Goal: Transaction & Acquisition: Purchase product/service

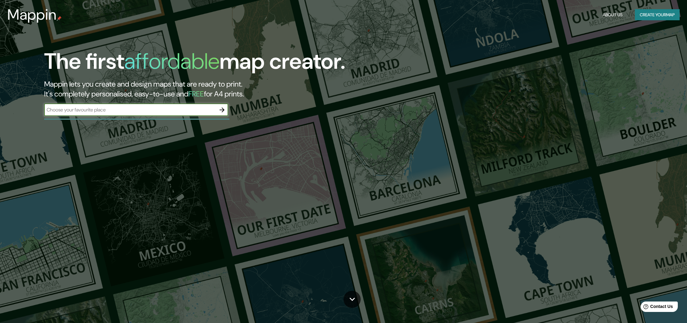
click at [145, 108] on input "text" at bounding box center [130, 109] width 172 height 7
type input "[GEOGRAPHIC_DATA]"
click at [220, 109] on icon "button" at bounding box center [221, 109] width 5 height 5
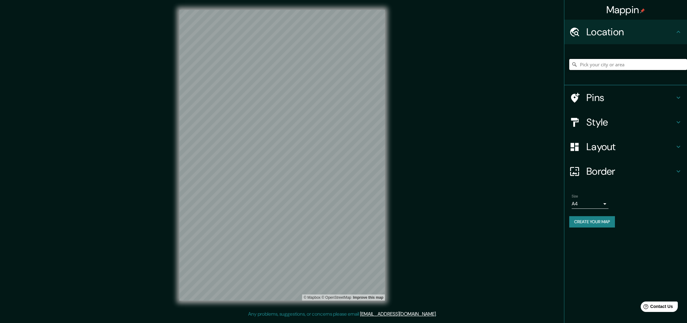
click at [599, 68] on input "Pick your city or area" at bounding box center [628, 64] width 118 height 11
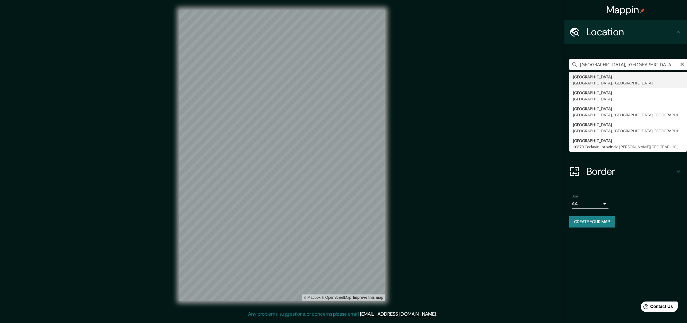
type input "[GEOGRAPHIC_DATA], [GEOGRAPHIC_DATA], [GEOGRAPHIC_DATA]"
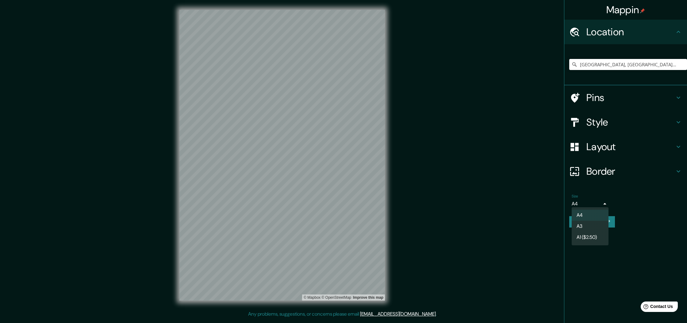
click at [604, 203] on body "Mappin Location [GEOGRAPHIC_DATA], [GEOGRAPHIC_DATA], [GEOGRAPHIC_DATA] [GEOGRA…" at bounding box center [343, 161] width 687 height 323
click at [594, 224] on li "A3" at bounding box center [589, 225] width 37 height 11
type input "a4"
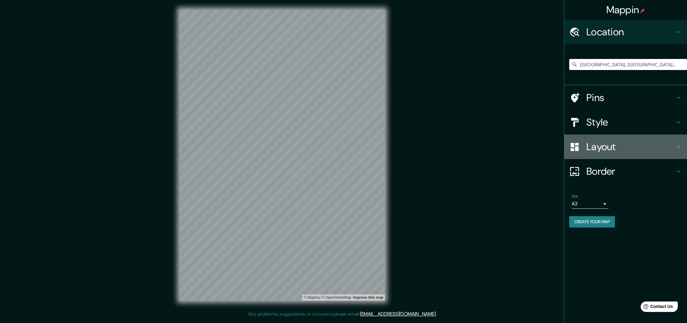
click at [606, 146] on h4 "Layout" at bounding box center [630, 146] width 88 height 12
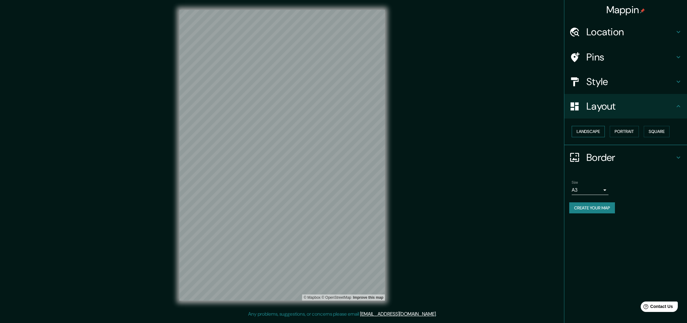
click at [593, 131] on button "Landscape" at bounding box center [587, 131] width 33 height 11
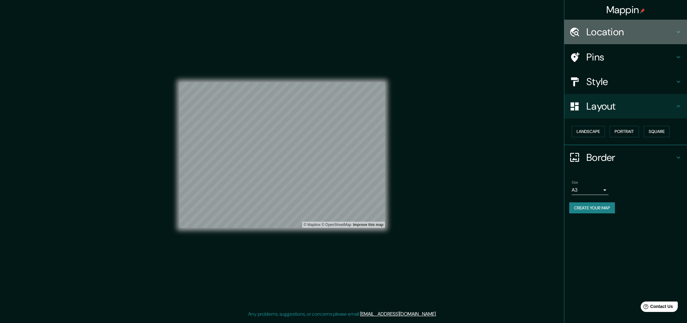
click at [613, 32] on h4 "Location" at bounding box center [630, 32] width 88 height 12
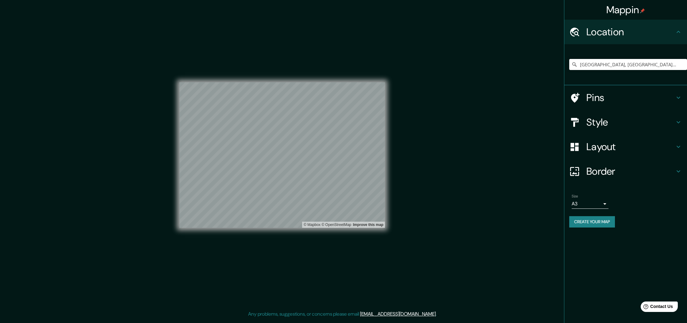
click at [616, 283] on div "Mappin Location [GEOGRAPHIC_DATA], [GEOGRAPHIC_DATA], [GEOGRAPHIC_DATA] [GEOGRA…" at bounding box center [625, 161] width 123 height 323
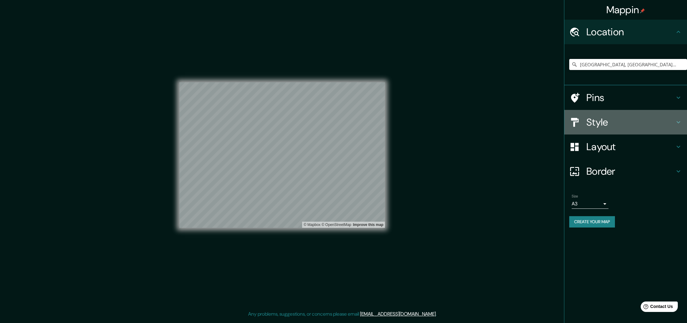
click at [602, 122] on h4 "Style" at bounding box center [630, 122] width 88 height 12
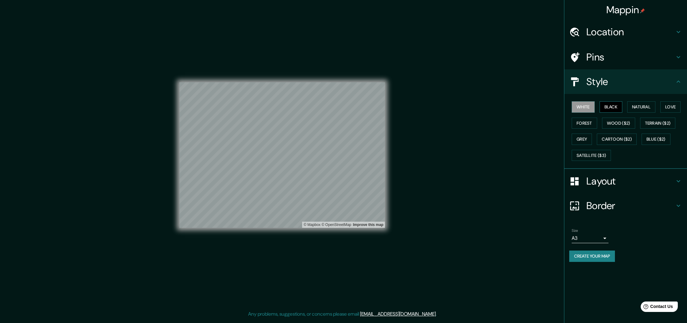
click at [608, 107] on button "Black" at bounding box center [610, 106] width 23 height 11
click at [640, 106] on button "Natural" at bounding box center [641, 106] width 28 height 11
click at [674, 105] on button "Love" at bounding box center [670, 106] width 20 height 11
click at [587, 121] on button "Forest" at bounding box center [583, 122] width 25 height 11
click at [614, 123] on button "Wood ($2)" at bounding box center [618, 122] width 33 height 11
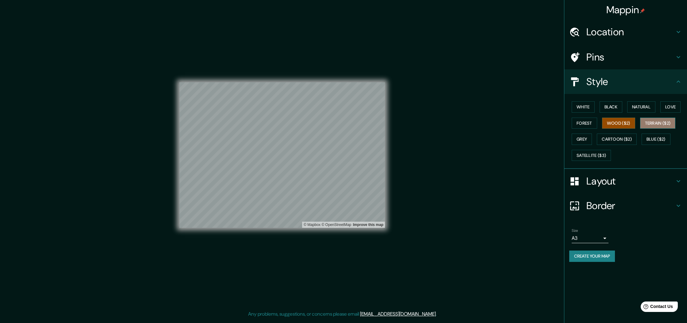
click at [656, 123] on button "Terrain ($2)" at bounding box center [658, 122] width 36 height 11
click at [586, 138] on button "Grey" at bounding box center [581, 138] width 20 height 11
click at [615, 137] on button "Cartoon ($2)" at bounding box center [617, 138] width 40 height 11
click at [646, 138] on button "Blue ($2)" at bounding box center [655, 138] width 29 height 11
click at [586, 108] on button "White" at bounding box center [582, 106] width 23 height 11
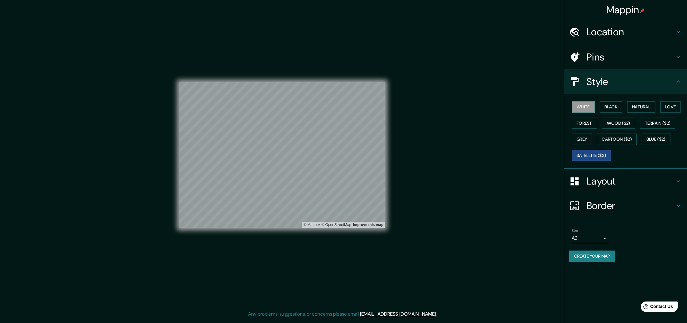
click at [601, 155] on button "Satellite ($3)" at bounding box center [590, 155] width 39 height 11
click at [581, 109] on button "White" at bounding box center [582, 106] width 23 height 11
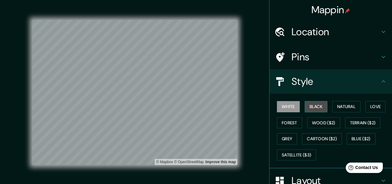
click at [314, 106] on button "Black" at bounding box center [316, 106] width 23 height 11
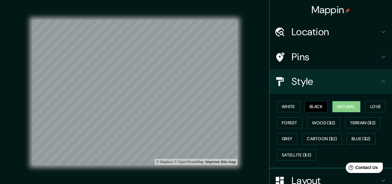
click at [347, 106] on button "Natural" at bounding box center [347, 106] width 28 height 11
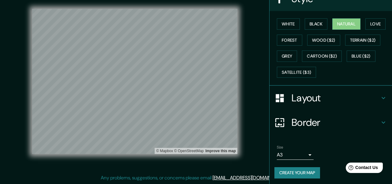
scroll to position [82, 0]
click at [304, 170] on button "Create your map" at bounding box center [298, 173] width 46 height 11
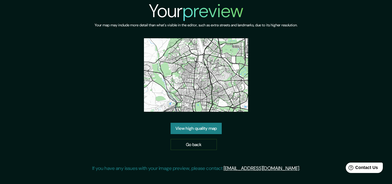
click at [207, 129] on link "View high quality map" at bounding box center [196, 128] width 51 height 11
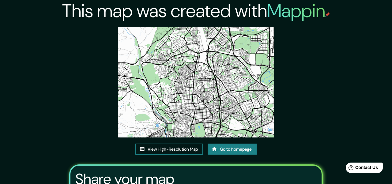
click at [189, 150] on link "View High-Resolution Map" at bounding box center [169, 149] width 67 height 11
